Goal: Check status: Check status

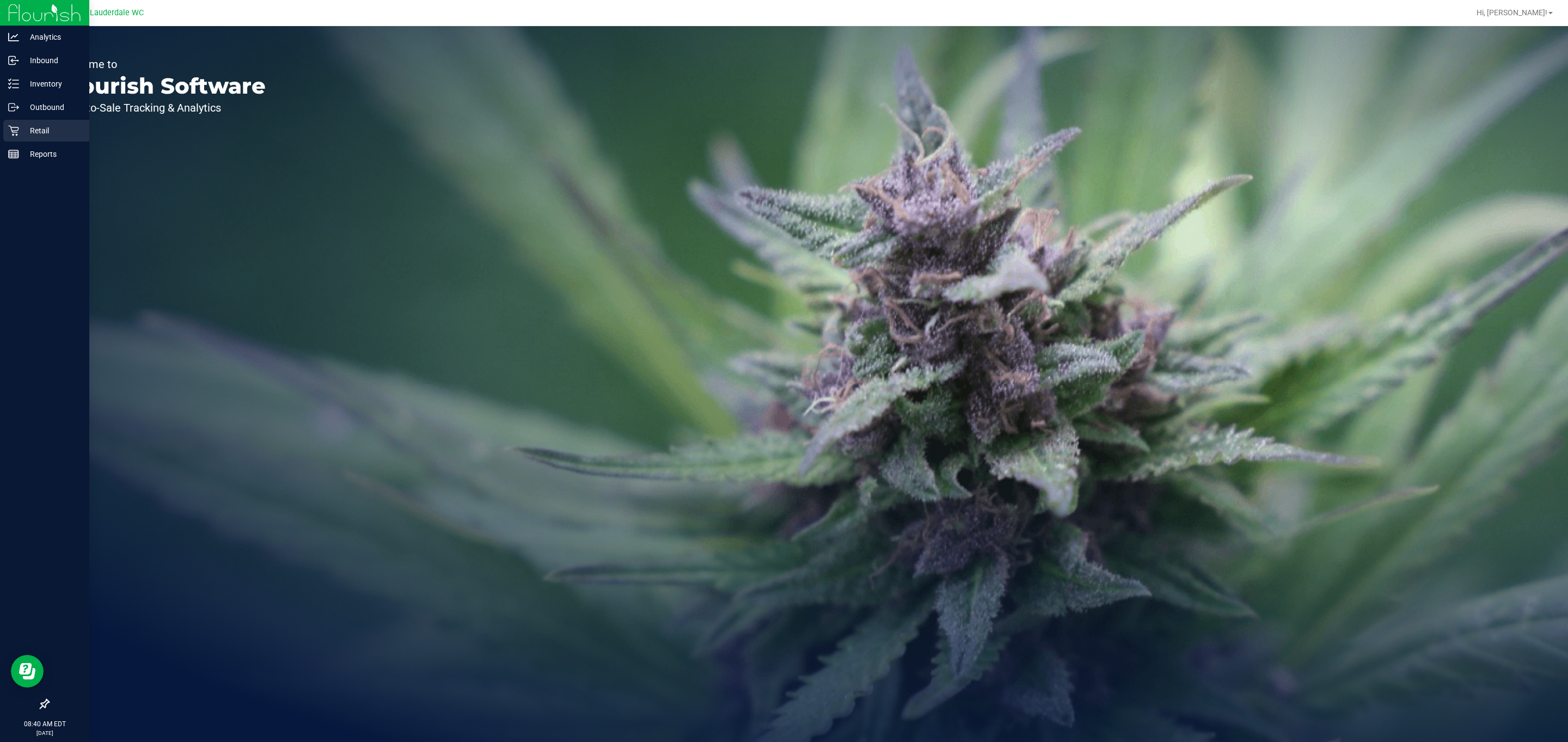
click at [28, 126] on p "Retail" at bounding box center [52, 130] width 65 height 13
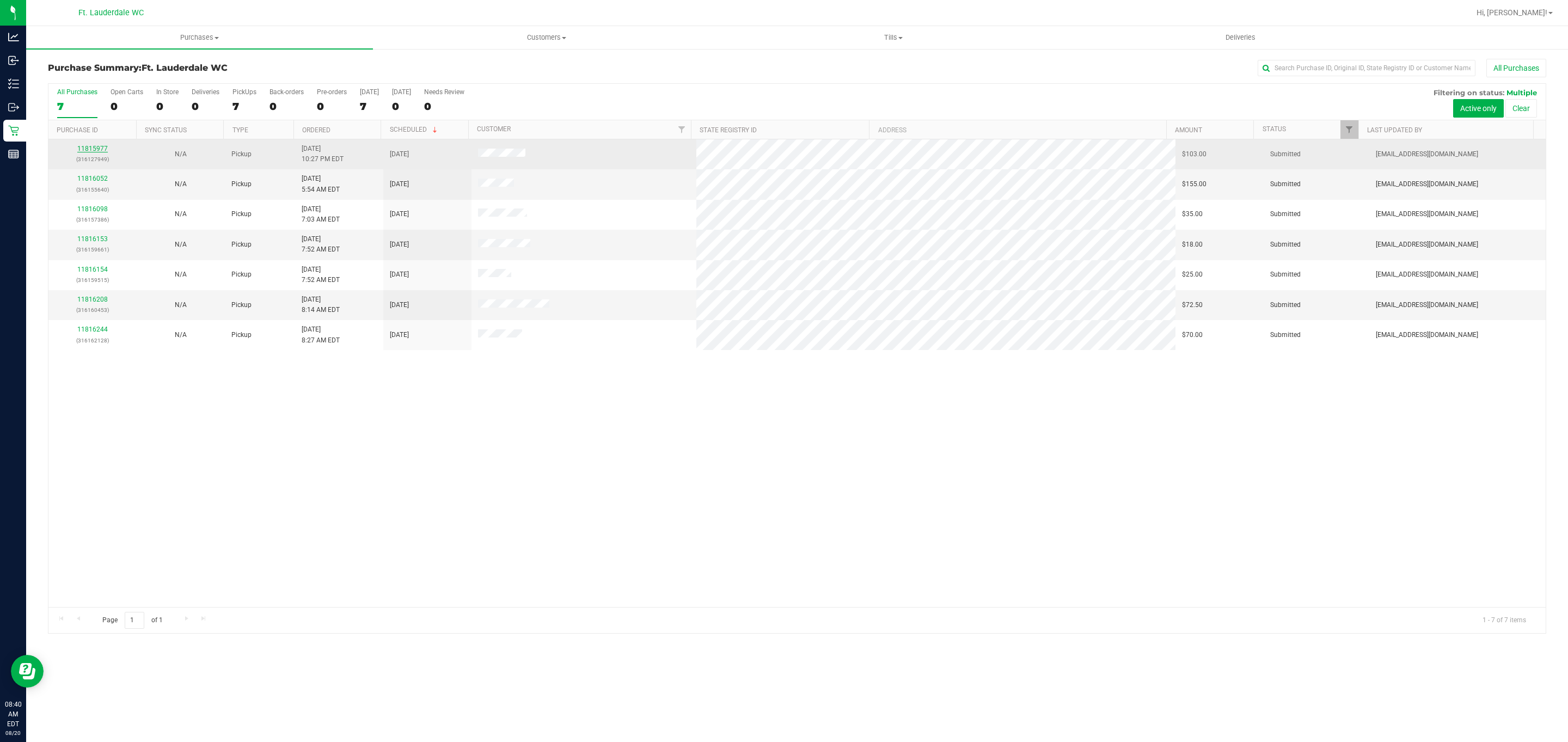
click at [85, 149] on link "11815977" at bounding box center [93, 149] width 30 height 8
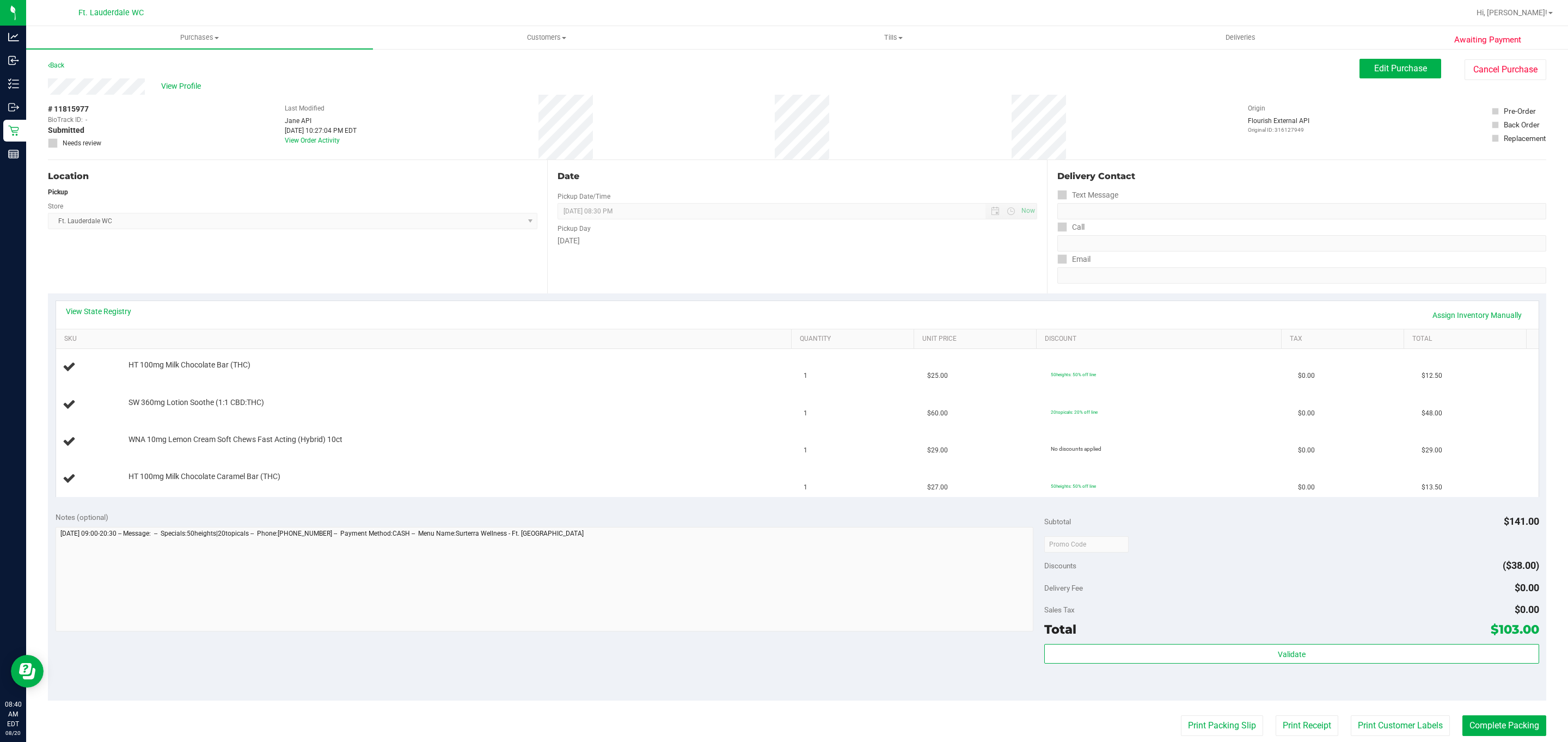
click at [118, 284] on div "Location Pickup Store Ft. Lauderdale WC Select Store Bonita Springs WC Boynton …" at bounding box center [297, 227] width 499 height 133
click at [102, 308] on link "View State Registry" at bounding box center [99, 312] width 65 height 11
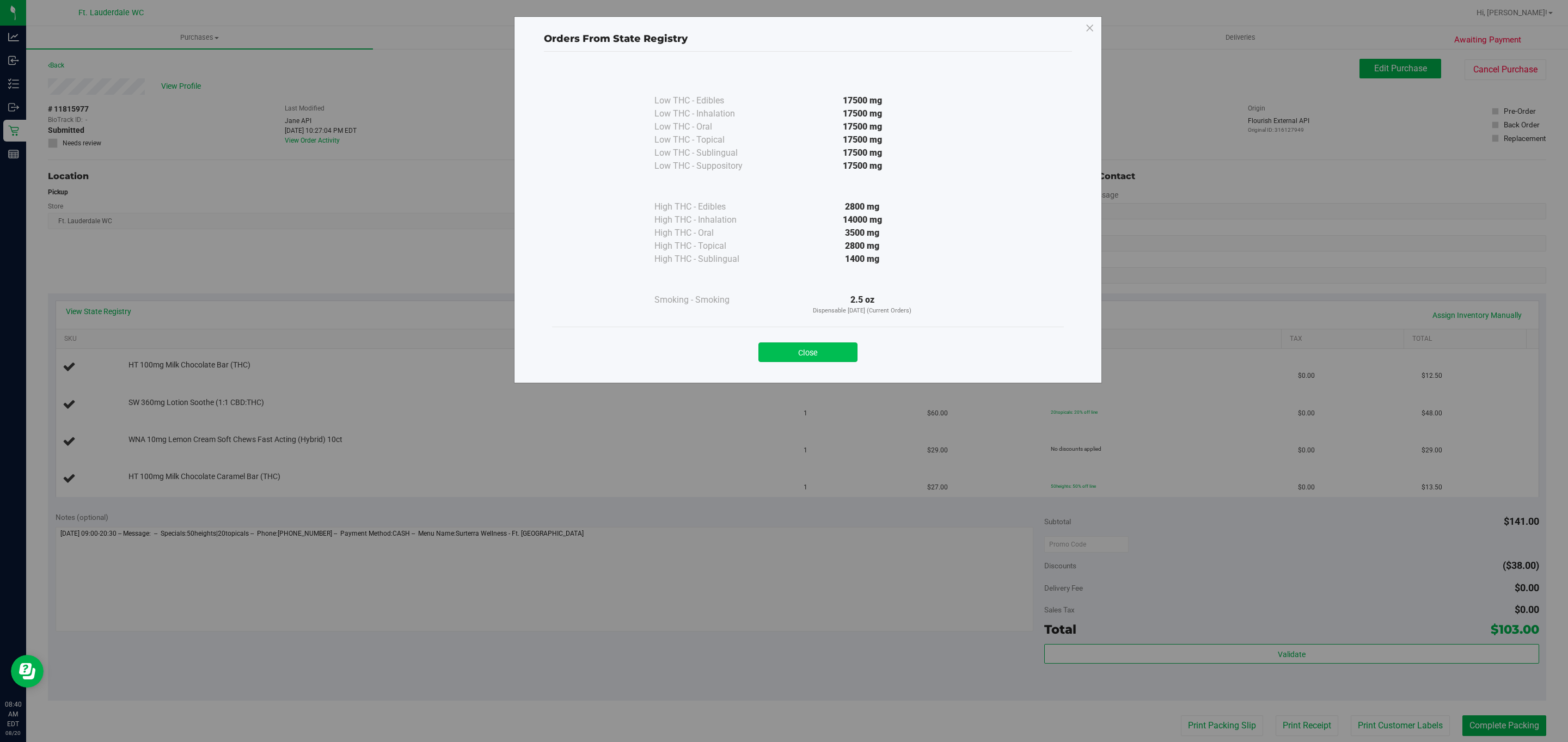
click at [824, 348] on button "Close" at bounding box center [808, 352] width 99 height 20
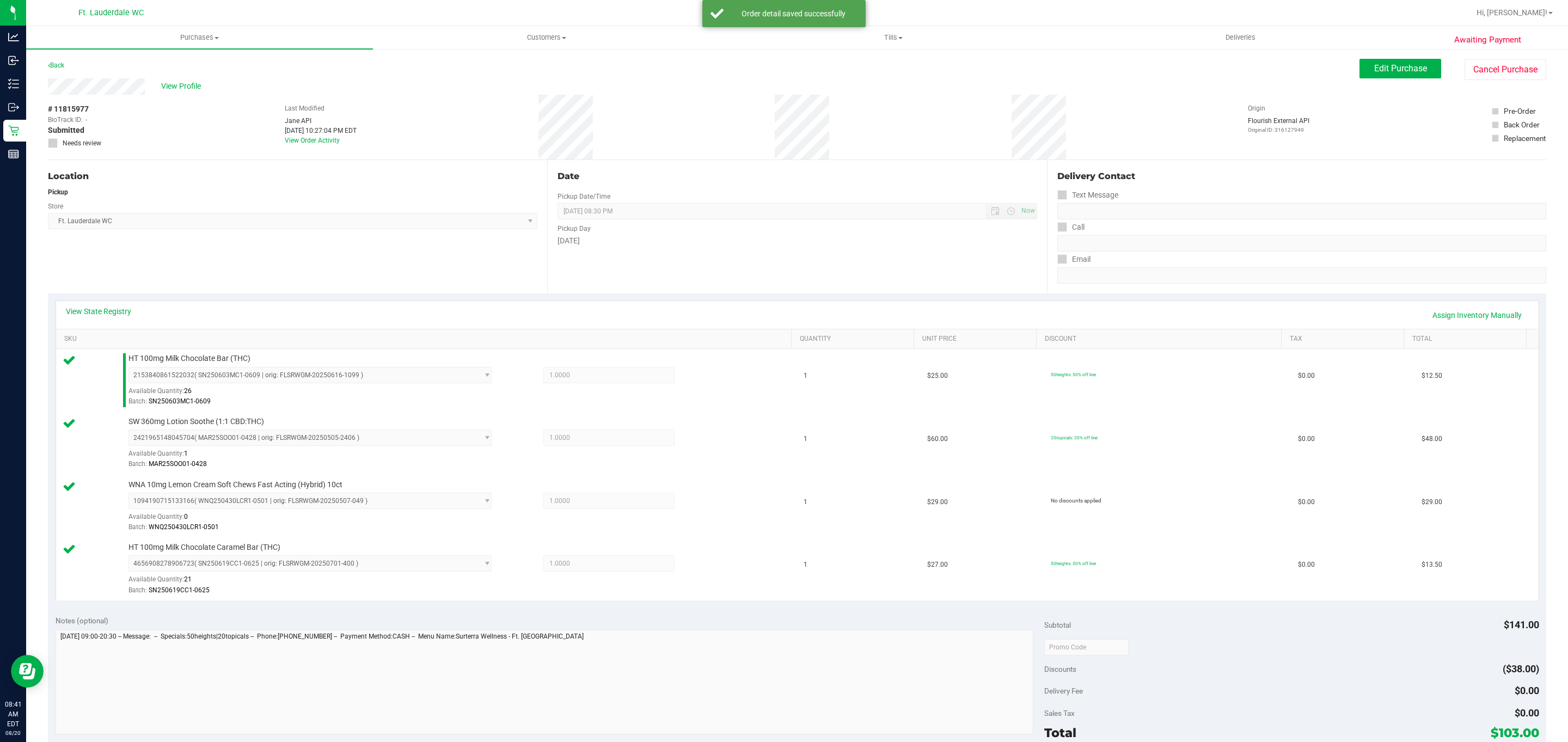
scroll to position [197, 0]
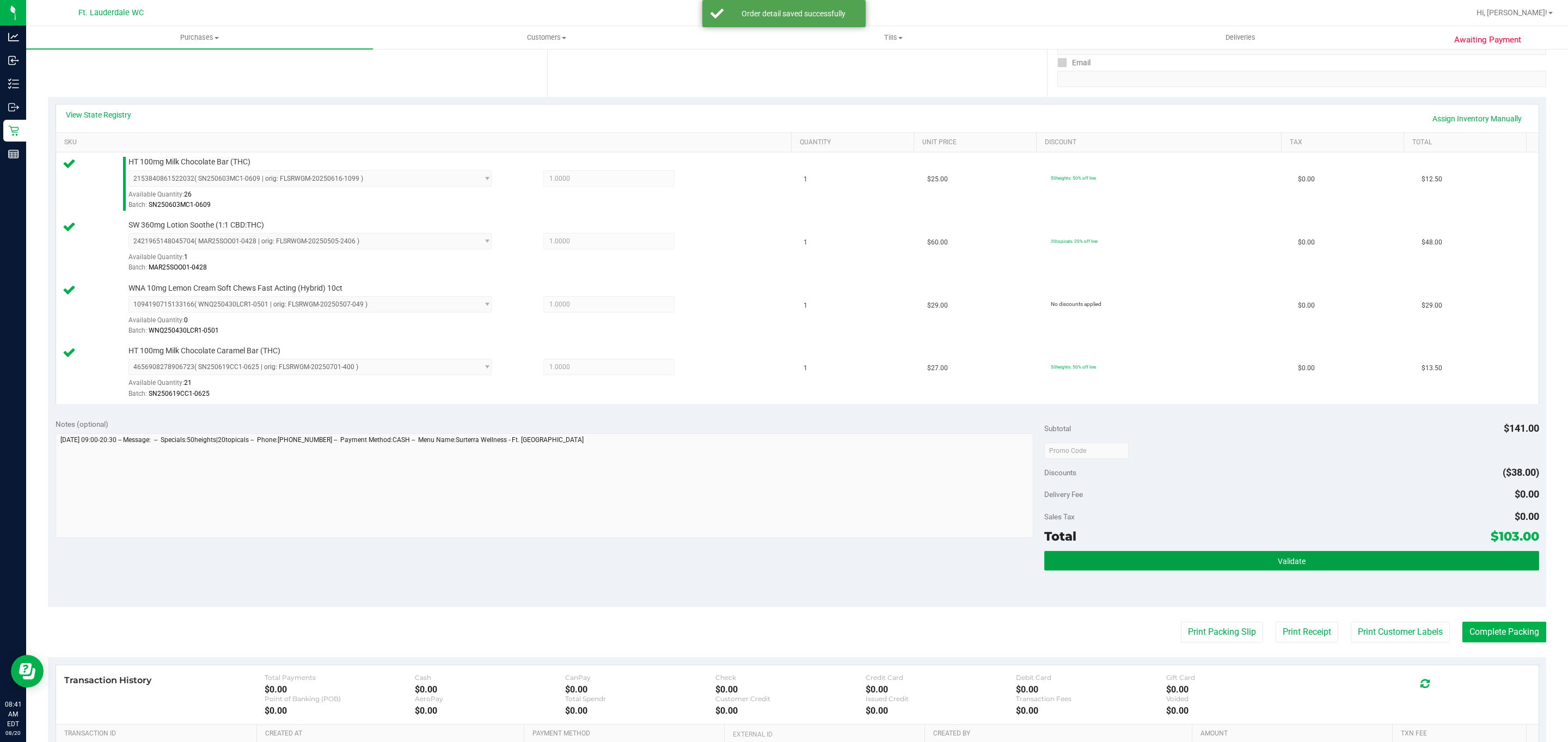
click at [1305, 571] on button "Validate" at bounding box center [1291, 561] width 494 height 20
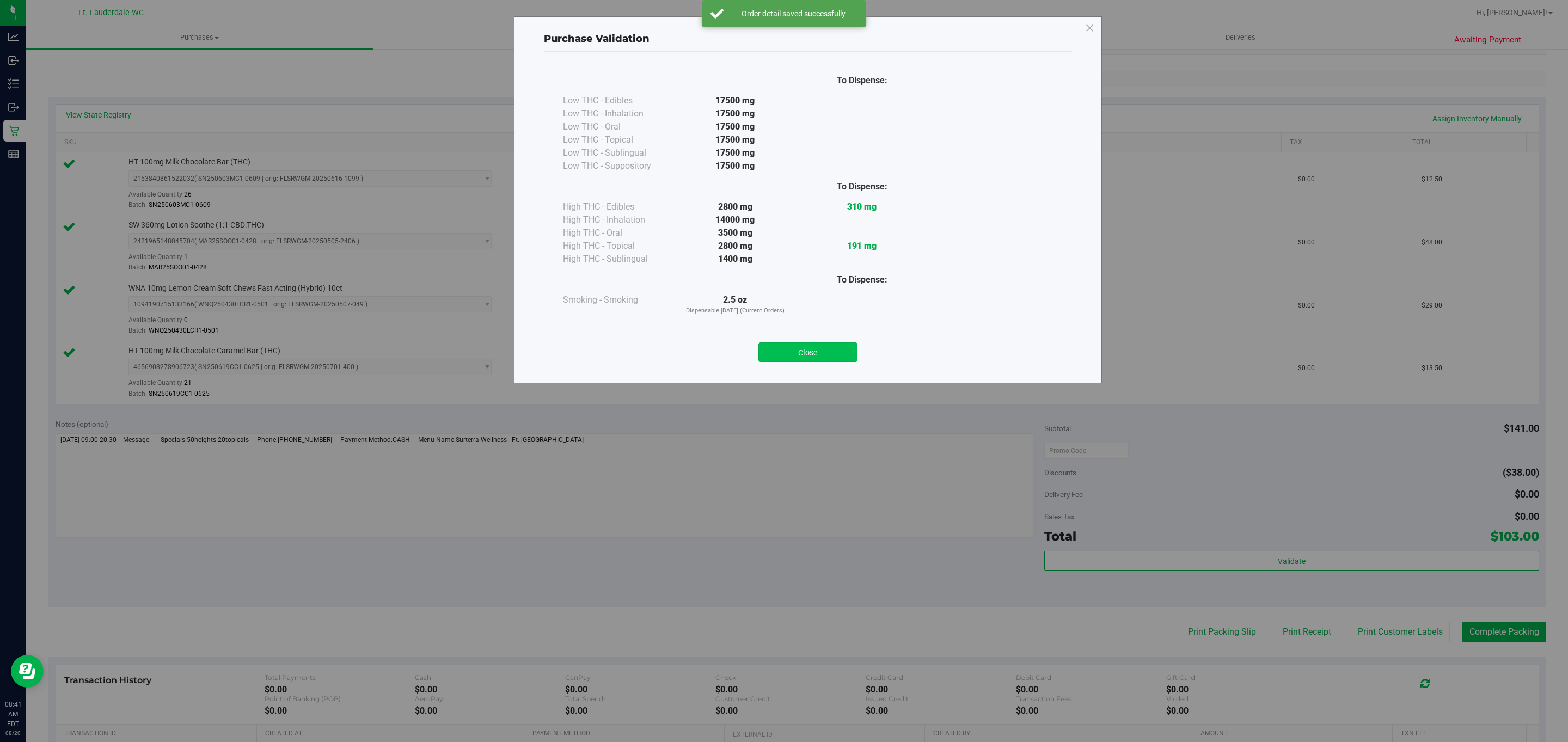
click at [816, 362] on button "Close" at bounding box center [808, 352] width 99 height 20
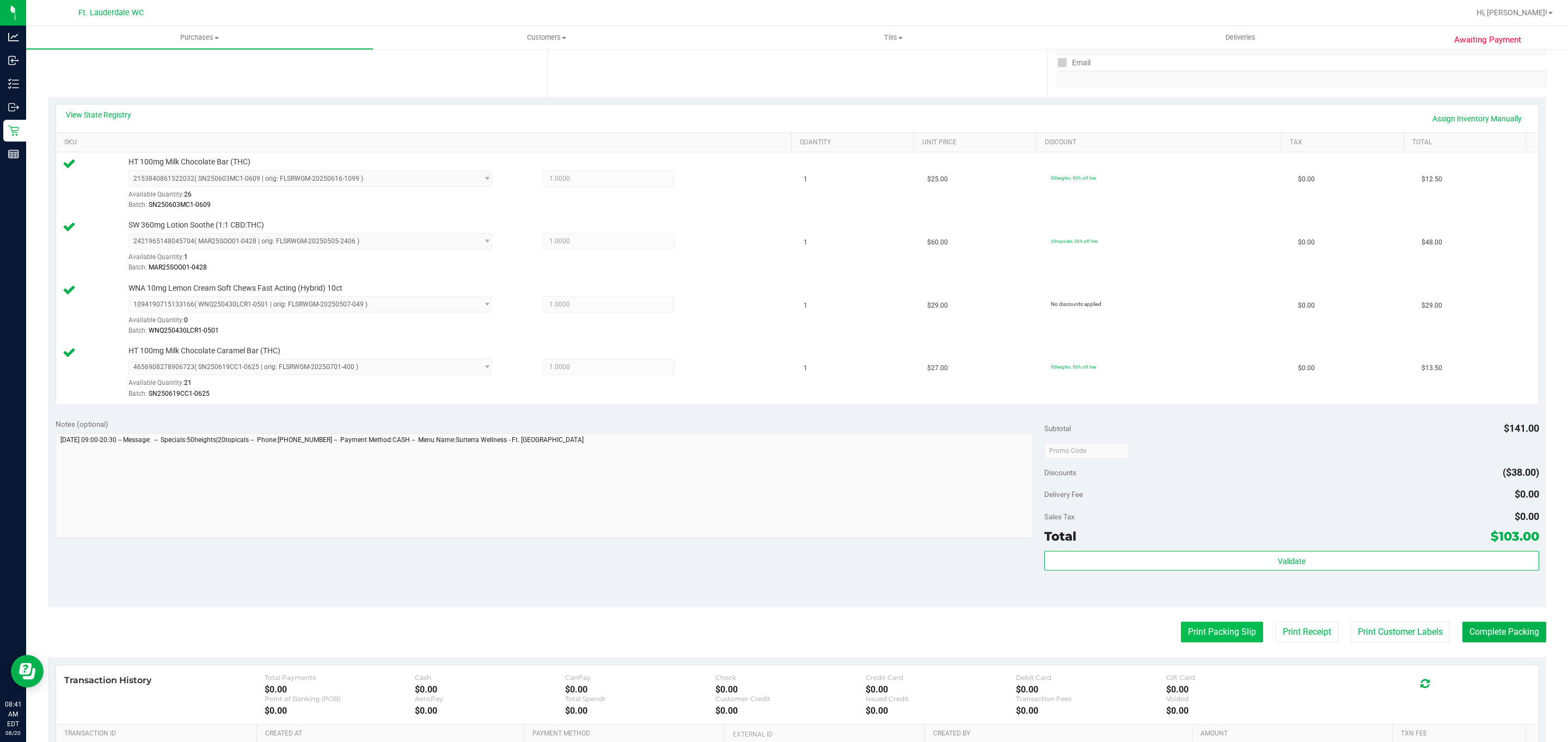
click at [1202, 642] on button "Print Packing Slip" at bounding box center [1221, 632] width 82 height 21
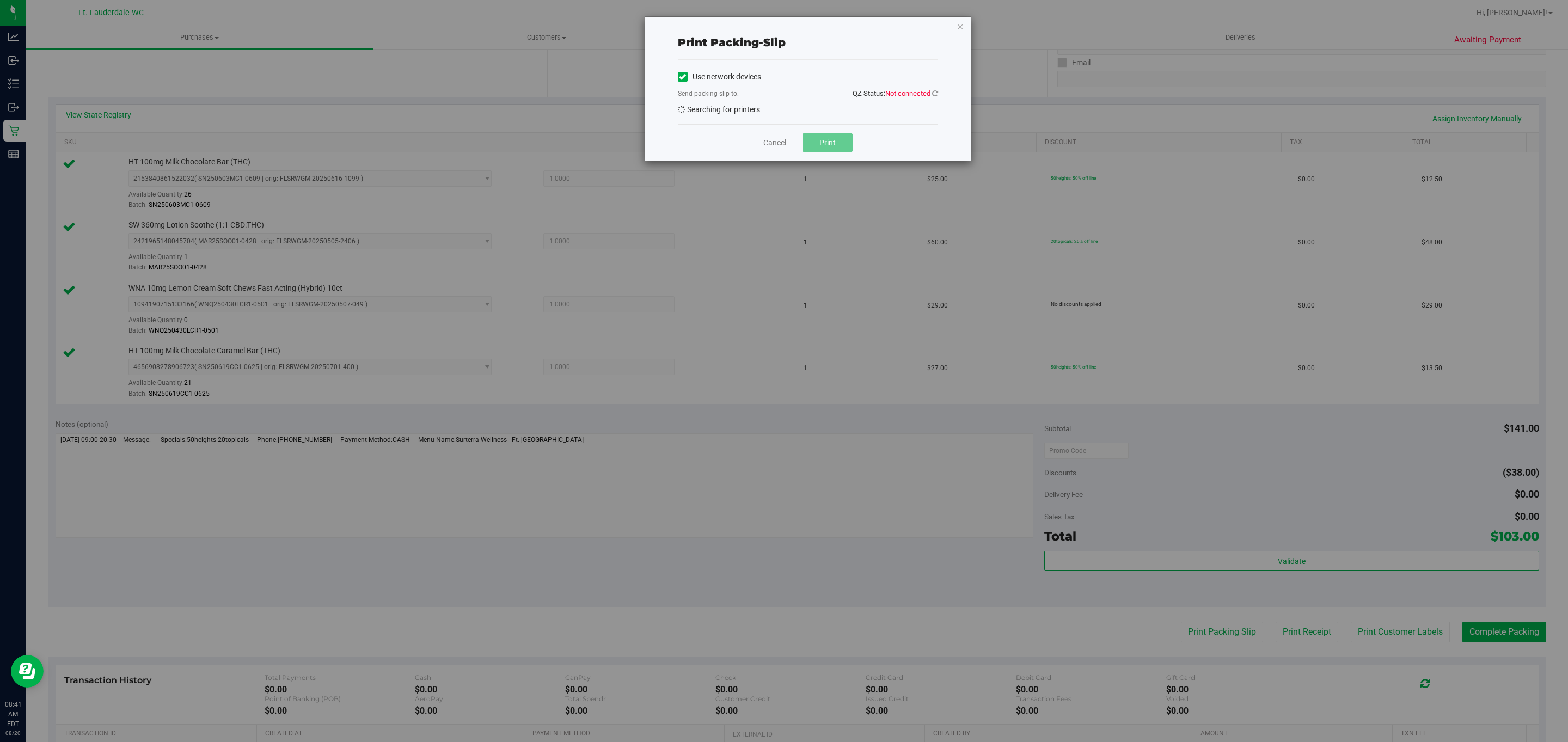
click at [917, 101] on div "Send packing-slip to: QZ Status: Not connected" at bounding box center [808, 94] width 260 height 14
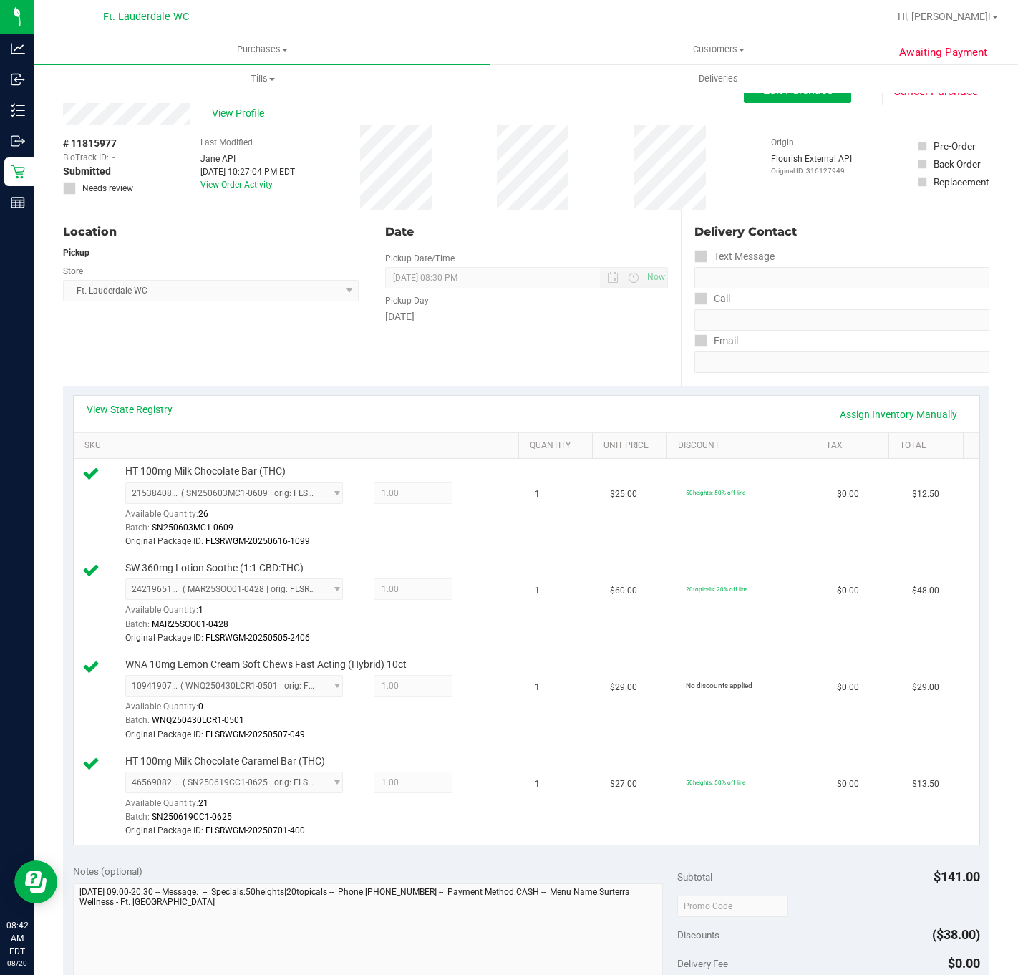
click at [423, 99] on div "Back Edit Purchase Cancel Purchase" at bounding box center [526, 90] width 927 height 26
